Goal: Task Accomplishment & Management: Complete application form

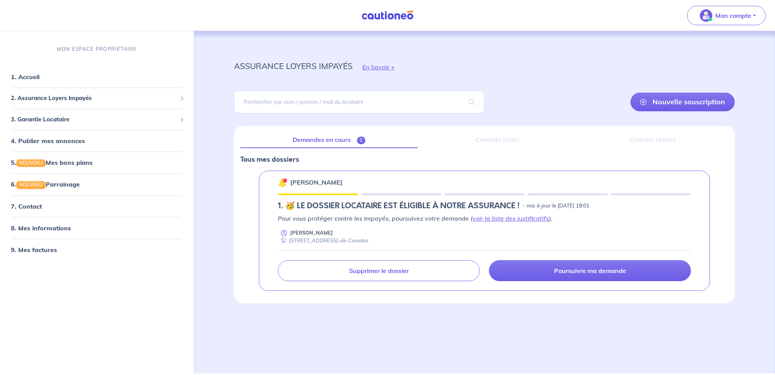
click at [497, 141] on div "Contrats actifs" at bounding box center [497, 140] width 147 height 16
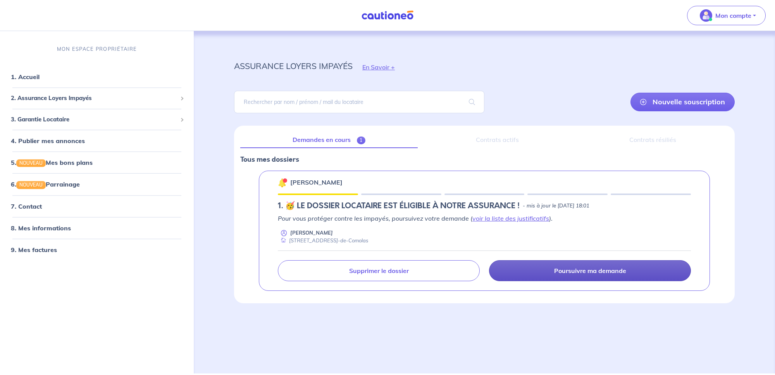
click at [587, 270] on p "Poursuivre ma demande" at bounding box center [590, 271] width 72 height 8
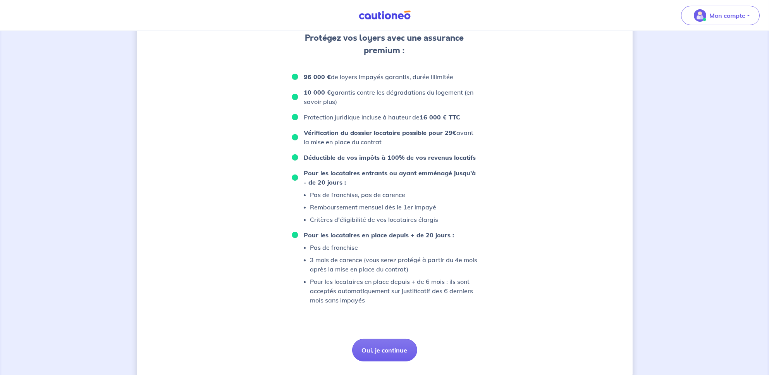
scroll to position [445, 0]
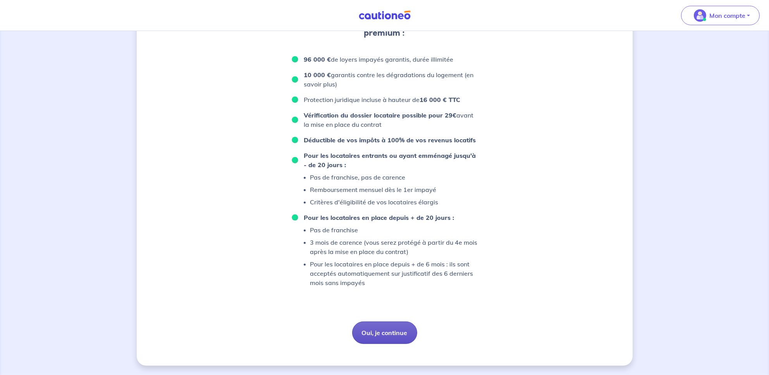
click at [390, 335] on button "Oui, je continue" at bounding box center [384, 332] width 65 height 22
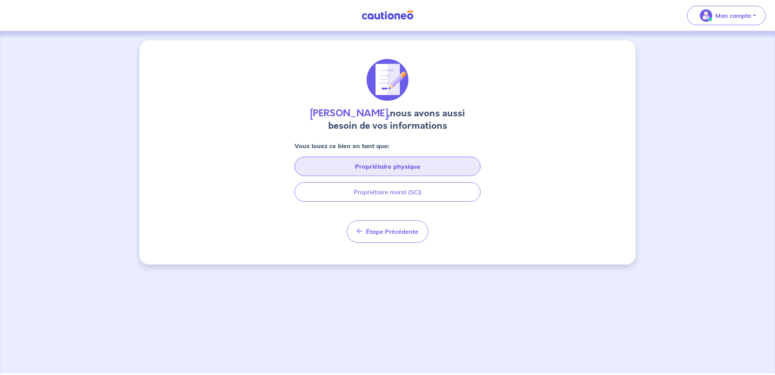
click at [386, 163] on button "Propriétaire physique" at bounding box center [388, 166] width 186 height 19
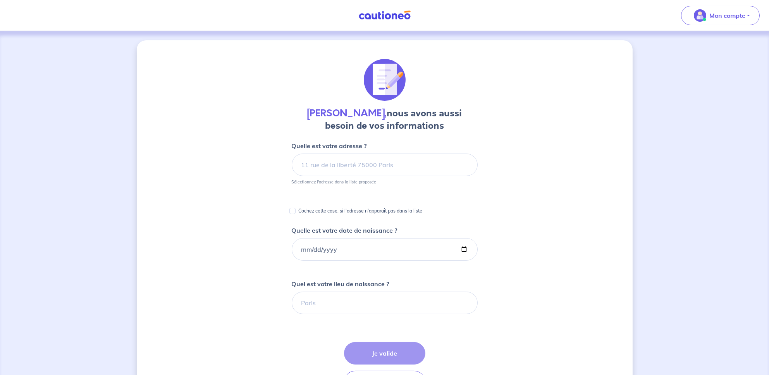
click at [396, 15] on img at bounding box center [385, 15] width 58 height 10
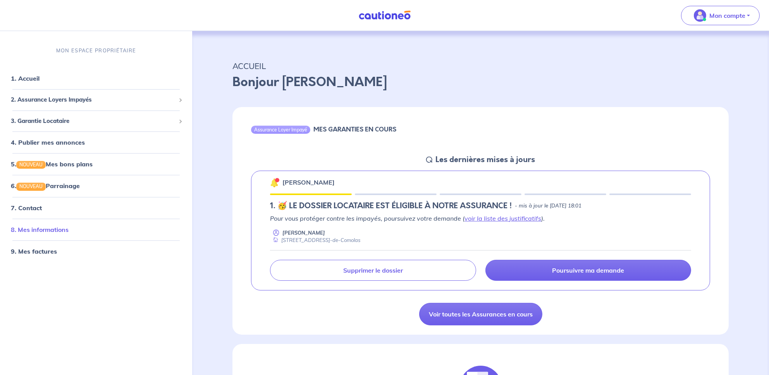
click at [49, 231] on link "8. Mes informations" at bounding box center [40, 229] width 58 height 8
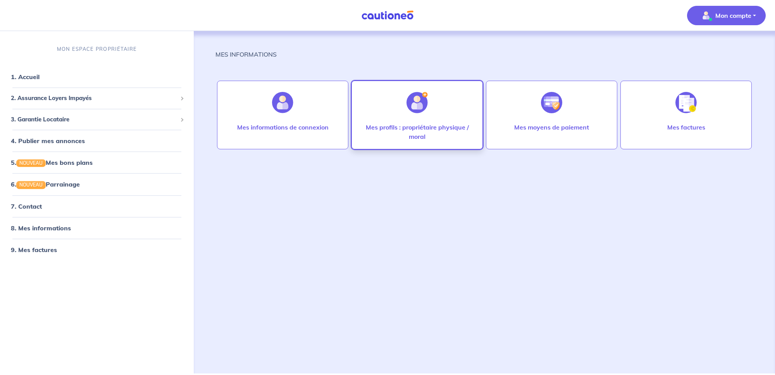
click at [407, 122] on div at bounding box center [417, 103] width 34 height 40
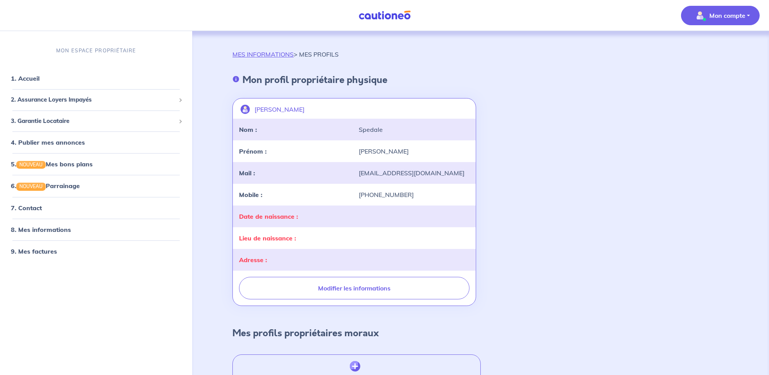
scroll to position [52, 0]
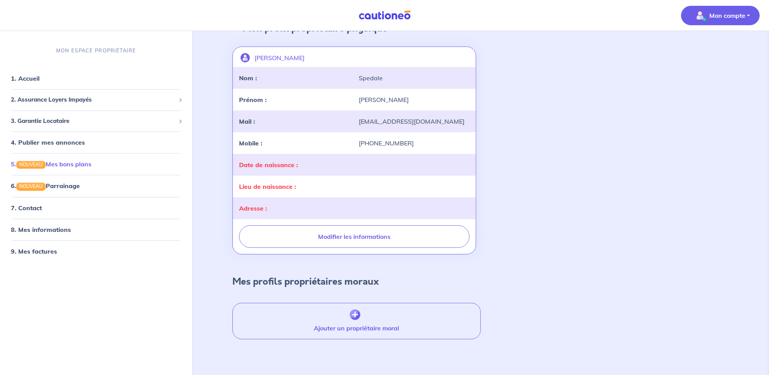
click at [73, 164] on link "5. NOUVEAU Mes bons plans" at bounding box center [51, 164] width 81 height 8
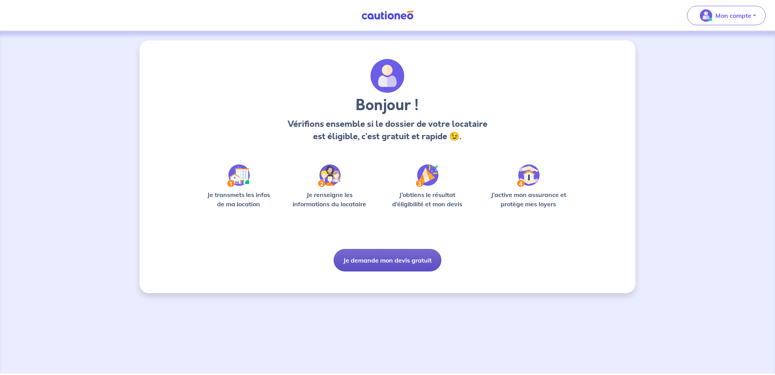
click at [390, 262] on button "Je demande mon devis gratuit" at bounding box center [388, 260] width 108 height 22
click at [380, 257] on button "Je demande mon devis gratuit" at bounding box center [388, 260] width 108 height 22
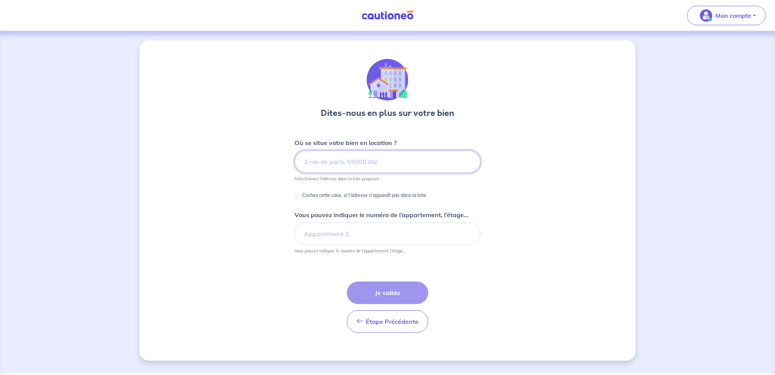
click at [385, 161] on input at bounding box center [388, 161] width 186 height 22
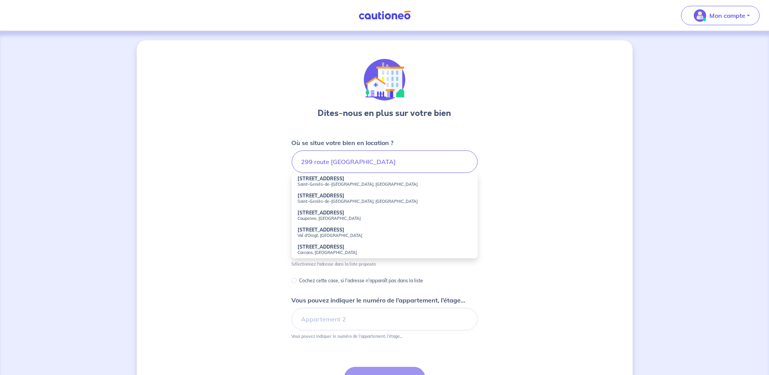
click at [324, 198] on small "Saint-Geniès-de-Comolas, France" at bounding box center [385, 200] width 174 height 5
type input "299 Route de Saint-Laurent des Arbre, Saint-Geniès-de-Comolas, France"
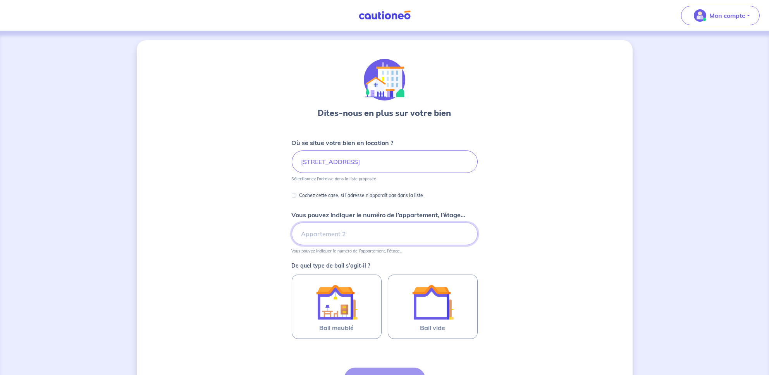
click at [355, 236] on input "Vous pouvez indiquer le numéro de l’appartement, l’étage..." at bounding box center [385, 233] width 186 height 22
click at [355, 236] on input "299" at bounding box center [385, 233] width 186 height 22
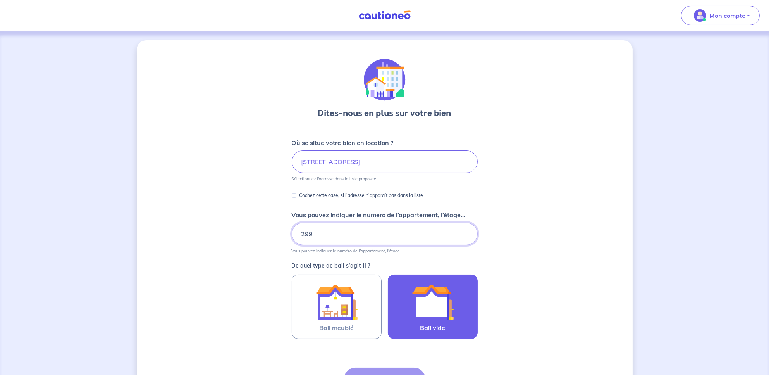
type input "299"
click at [443, 310] on img at bounding box center [433, 302] width 42 height 42
click at [0, 0] on input "Bail vide" at bounding box center [0, 0] width 0 height 0
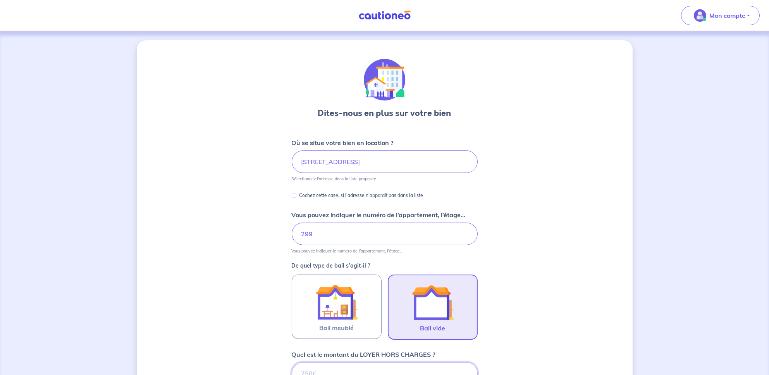
scroll to position [221, 0]
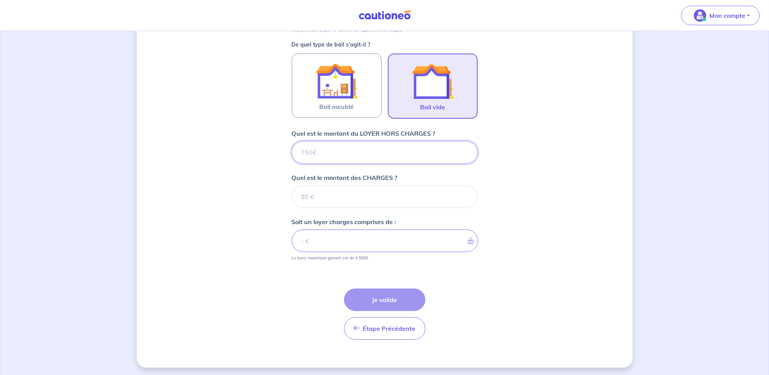
click at [334, 155] on input "Quel est le montant du LOYER HORS CHARGES ?" at bounding box center [385, 152] width 186 height 22
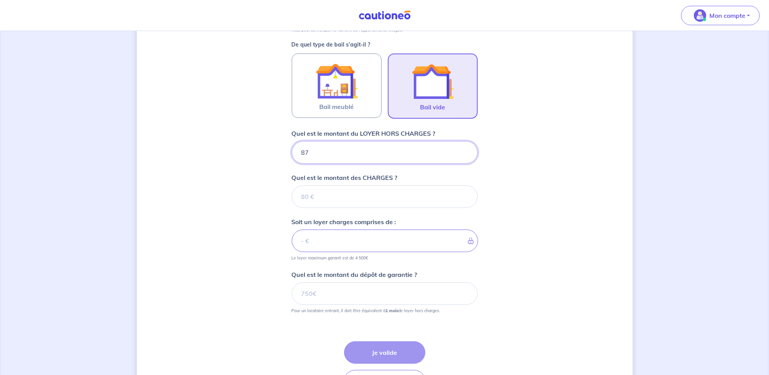
type input "870"
click at [327, 201] on input "Quel est le montant des CHARGES ?" at bounding box center [385, 196] width 186 height 22
type input "25"
type input "895"
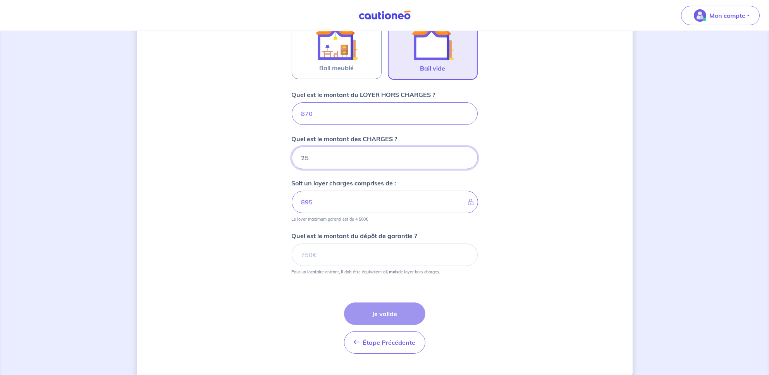
scroll to position [272, 0]
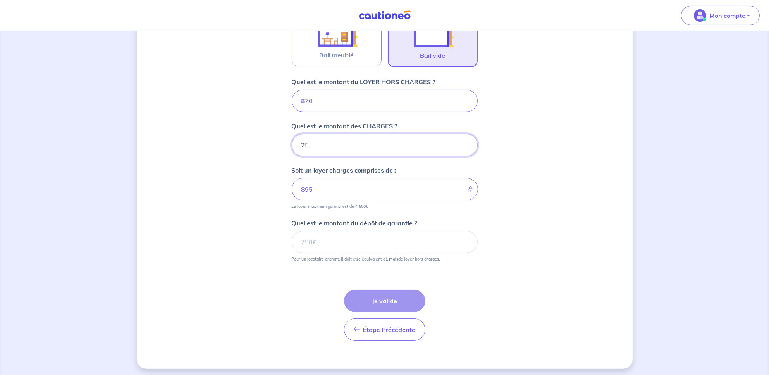
type input "25"
click at [325, 239] on input "Quel est le montant du dépôt de garantie ?" at bounding box center [385, 242] width 186 height 22
type input "870"
click at [387, 300] on button "Je valide" at bounding box center [384, 300] width 81 height 22
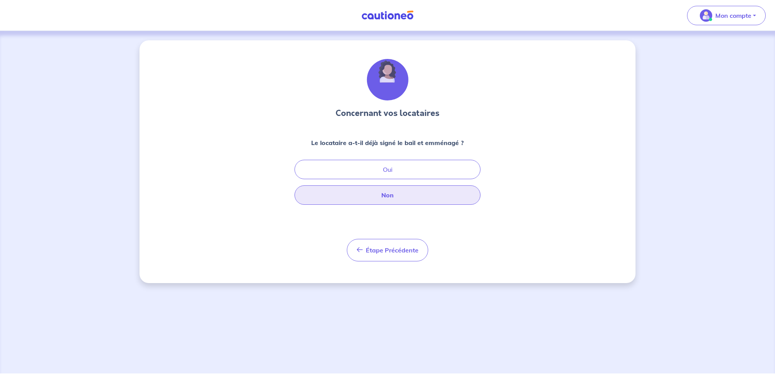
click at [392, 193] on button "Non" at bounding box center [388, 194] width 186 height 19
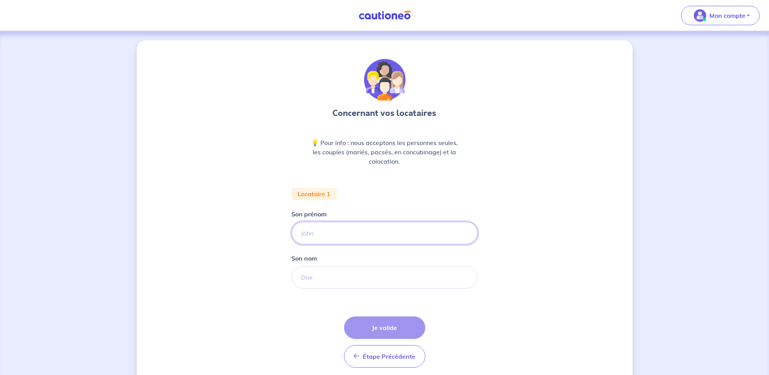
click at [327, 233] on input "Son prénom" at bounding box center [385, 233] width 186 height 22
type input "sandrine"
click at [324, 281] on input "Son nom" at bounding box center [385, 277] width 186 height 22
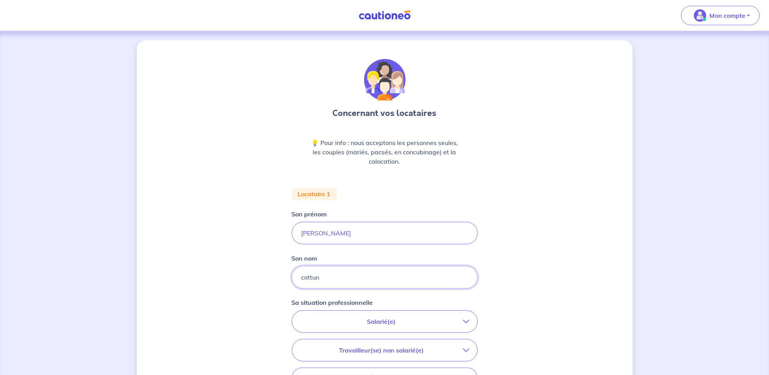
scroll to position [52, 0]
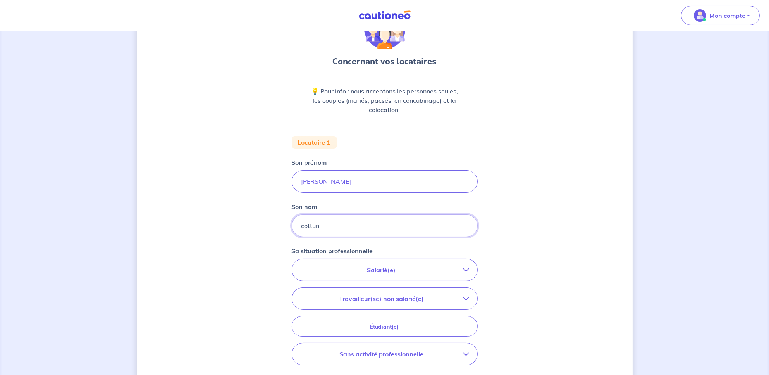
type input "cottun"
click at [366, 267] on p "Salarié(e)" at bounding box center [382, 269] width 164 height 9
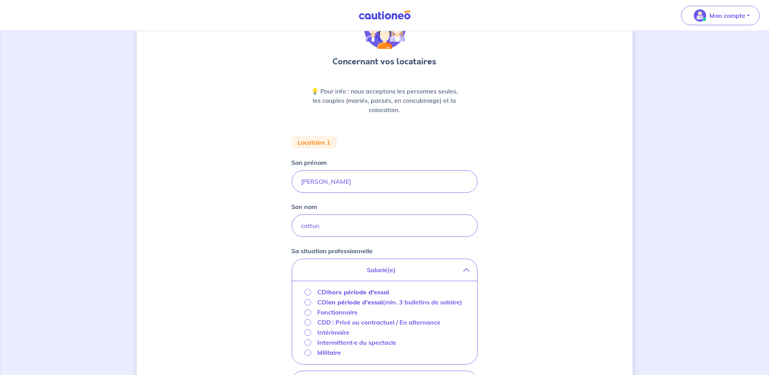
scroll to position [90, 0]
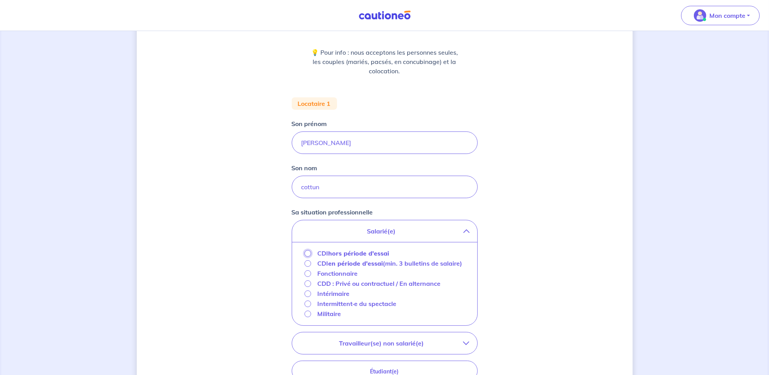
click at [308, 252] on input "CDI hors période d'essai" at bounding box center [308, 253] width 7 height 7
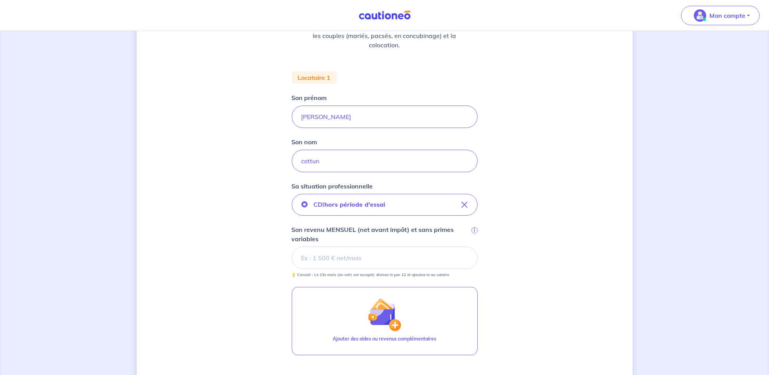
scroll to position [142, 0]
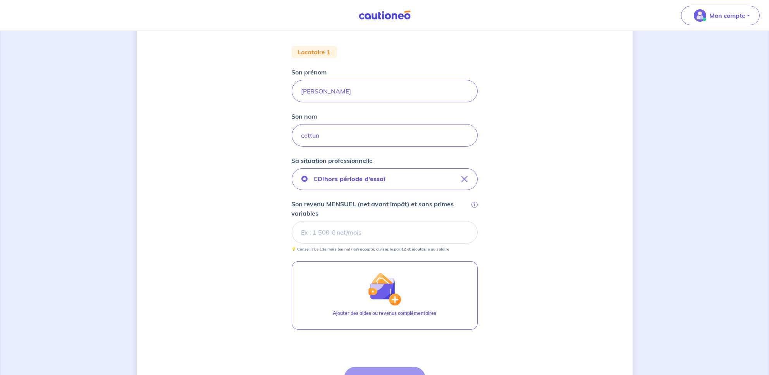
click at [369, 230] on input "Son revenu MENSUEL (net avant impôt) et sans primes variables i" at bounding box center [385, 232] width 186 height 22
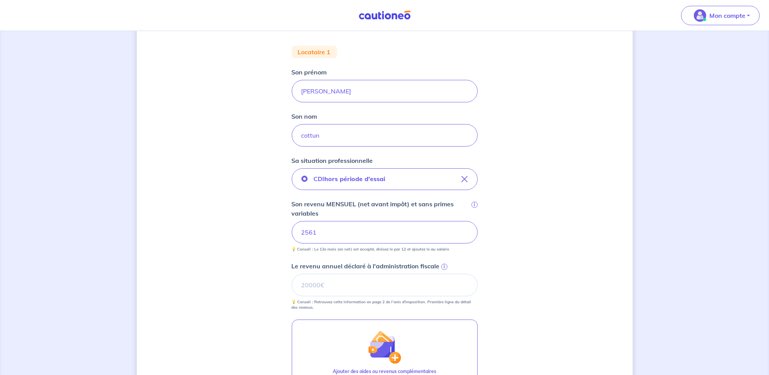
click at [276, 221] on div "Concernant vos locataires 💡 Pour info : nous acceptons les personnes seules, le…" at bounding box center [385, 200] width 496 height 605
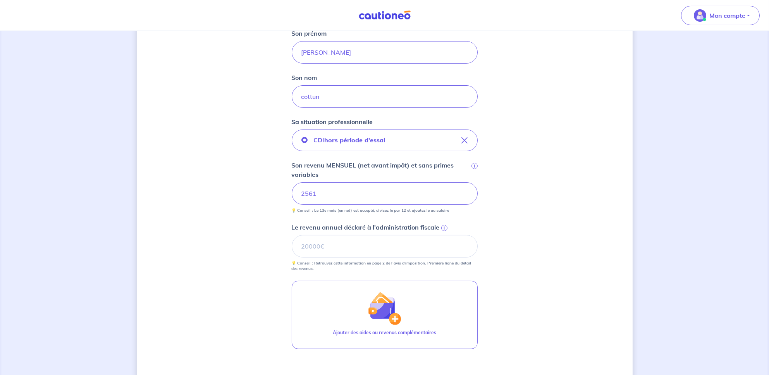
scroll to position [194, 0]
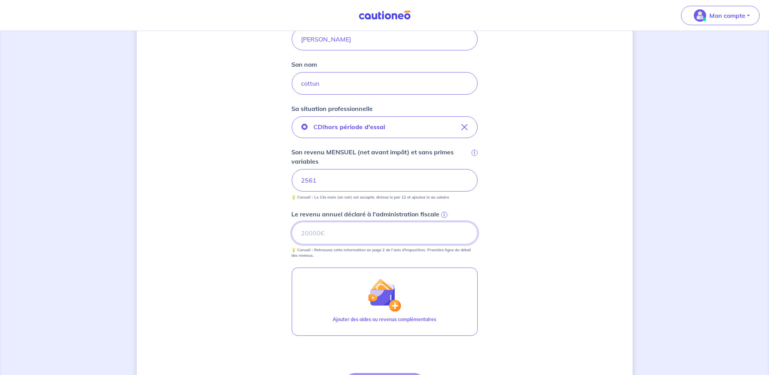
click at [333, 234] on input "Le revenu annuel déclaré à l'administration fiscale i" at bounding box center [385, 233] width 186 height 22
type input "29566"
click at [223, 256] on div "Concernant vos locataires 💡 Pour info : nous acceptons les personnes seules, le…" at bounding box center [385, 149] width 496 height 605
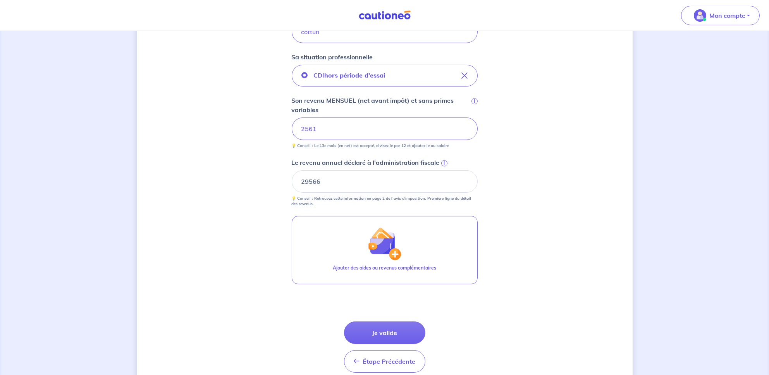
scroll to position [279, 0]
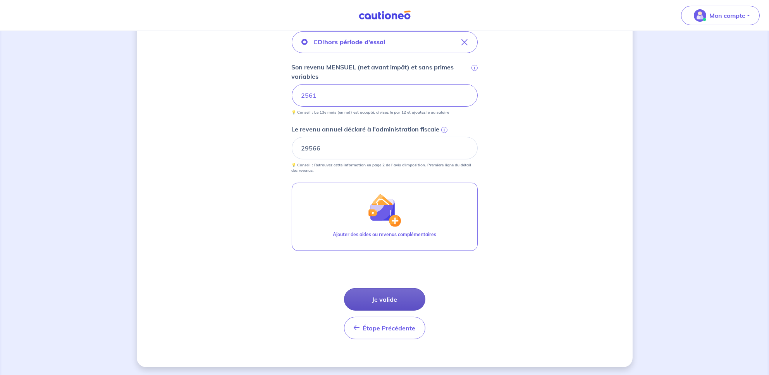
click at [377, 296] on button "Je valide" at bounding box center [384, 299] width 81 height 22
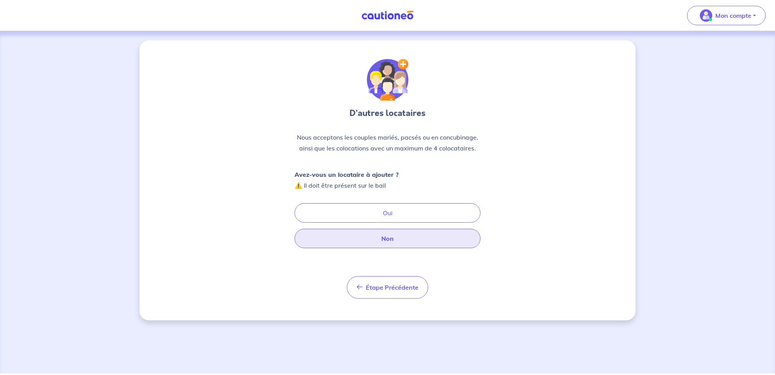
click at [391, 237] on button "Non" at bounding box center [388, 238] width 186 height 19
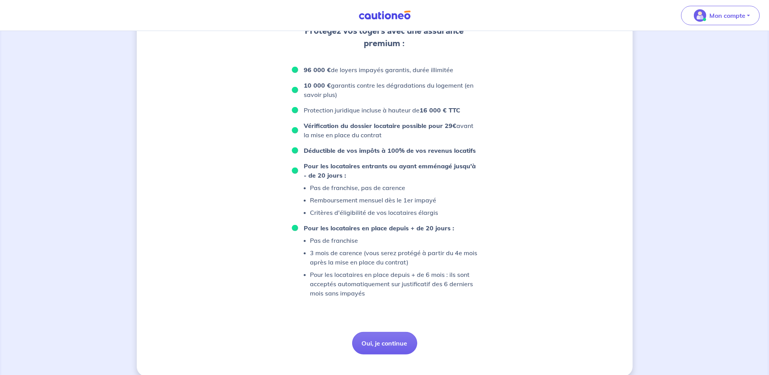
scroll to position [445, 0]
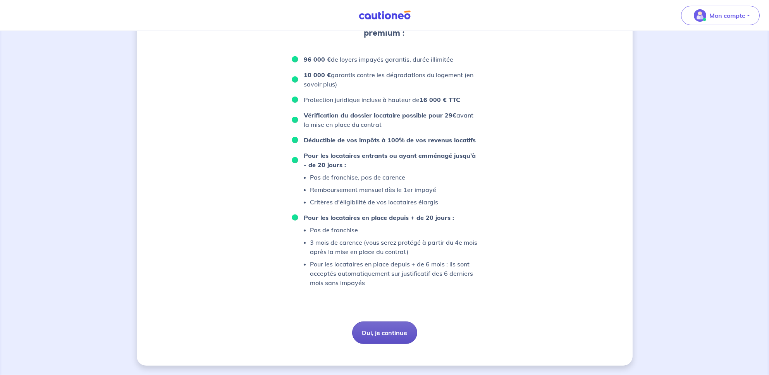
click at [396, 329] on button "Oui, je continue" at bounding box center [384, 332] width 65 height 22
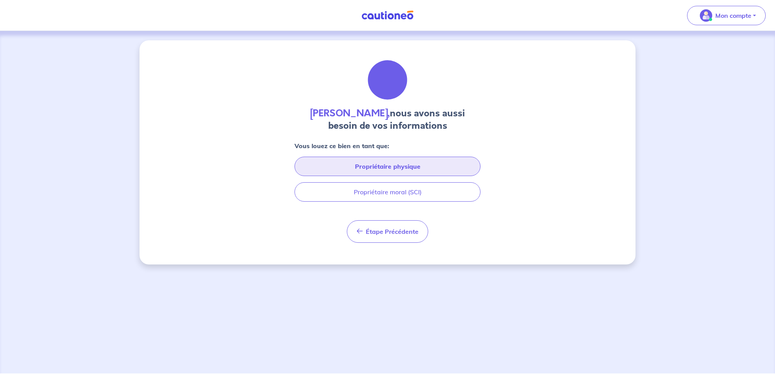
click at [401, 166] on button "Propriétaire physique" at bounding box center [388, 166] width 186 height 19
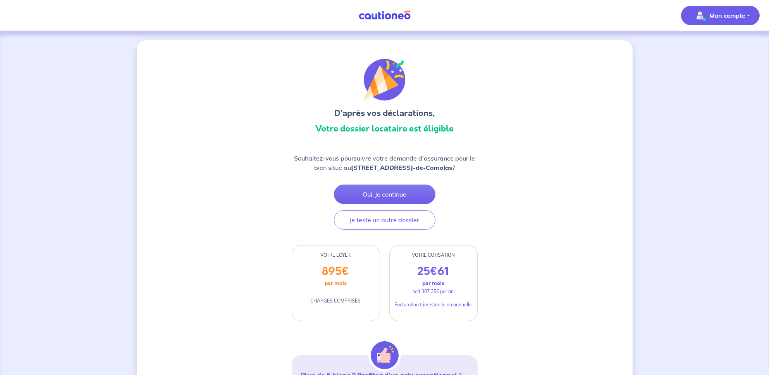
click at [732, 14] on p "Mon compte" at bounding box center [728, 15] width 36 height 9
click at [723, 45] on link "Mes informations" at bounding box center [713, 48] width 62 height 12
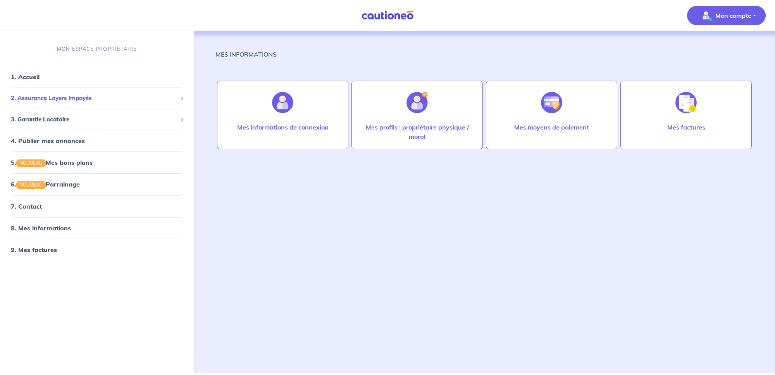
click at [60, 97] on span "2. Assurance Loyers Impayés" at bounding box center [94, 98] width 166 height 9
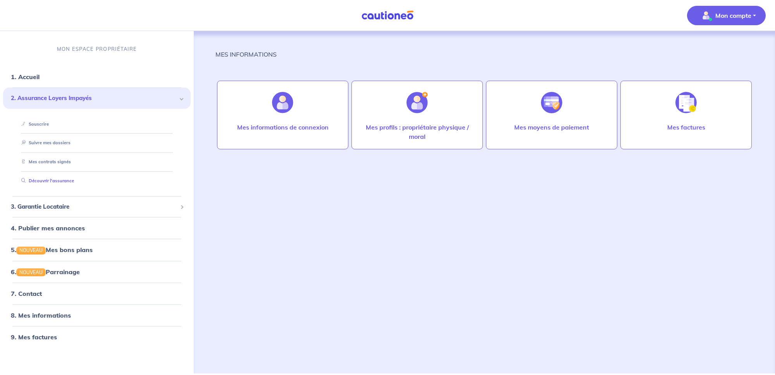
click at [56, 180] on link "Découvrir l'assurance" at bounding box center [46, 180] width 56 height 5
